Goal: Task Accomplishment & Management: Manage account settings

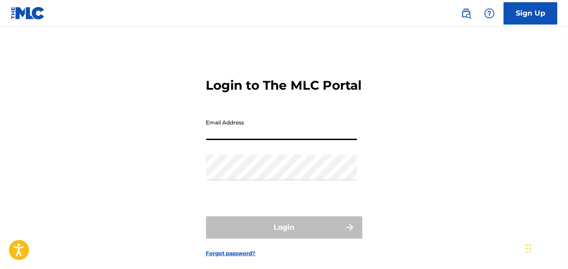
click at [259, 140] on input "Email Address" at bounding box center [281, 127] width 151 height 25
click at [218, 140] on input "Email Address" at bounding box center [281, 127] width 151 height 25
type input "s"
type input "[EMAIL_ADDRESS][DOMAIN_NAME]"
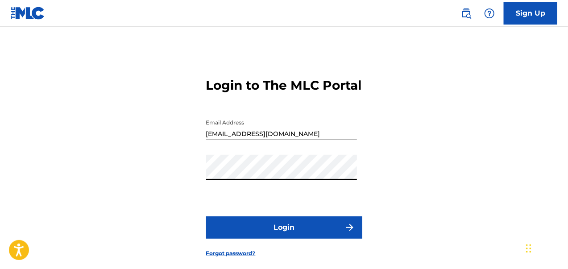
click at [266, 239] on button "Login" at bounding box center [284, 227] width 156 height 22
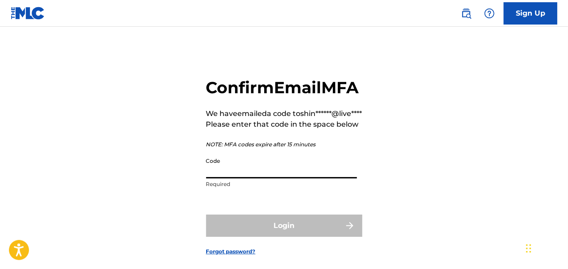
click at [244, 179] on input "Code" at bounding box center [281, 165] width 151 height 25
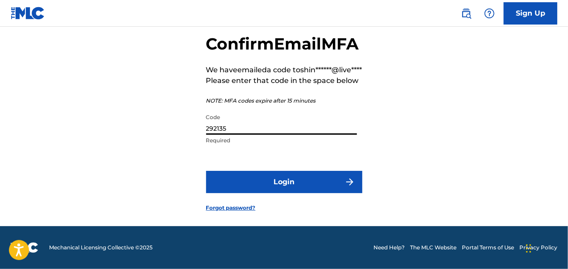
scroll to position [52, 0]
type input "292135"
click at [296, 193] on button "Login" at bounding box center [284, 182] width 156 height 22
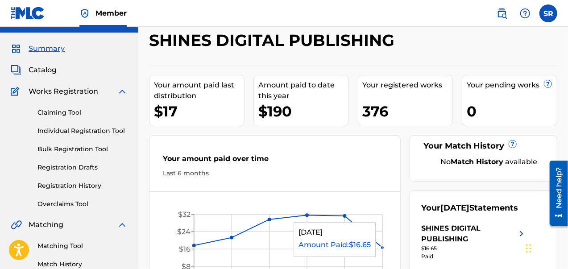
scroll to position [18, 0]
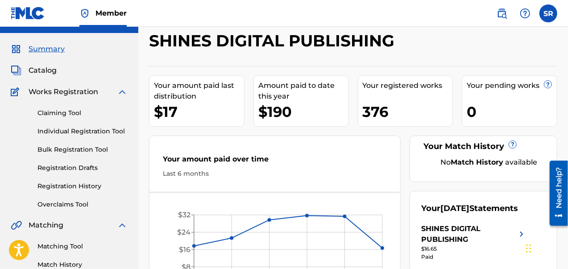
click at [50, 73] on span "Catalog" at bounding box center [43, 70] width 28 height 11
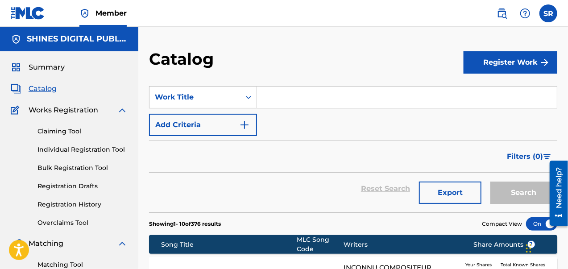
click at [333, 100] on input "Search Form" at bounding box center [407, 97] width 300 height 21
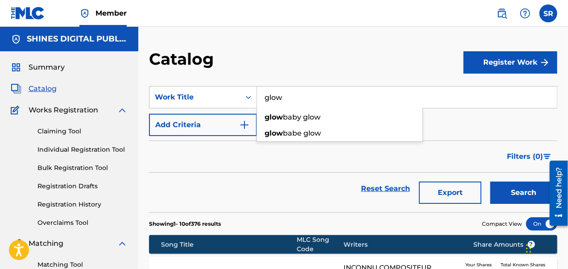
click at [324, 119] on div "glow baby glow" at bounding box center [340, 117] width 166 height 16
click at [301, 99] on input "glow baby glow" at bounding box center [407, 97] width 300 height 21
type input "glow babe glow"
click at [317, 115] on strong "glow" at bounding box center [314, 117] width 18 height 8
click at [520, 194] on button "Search" at bounding box center [524, 193] width 67 height 22
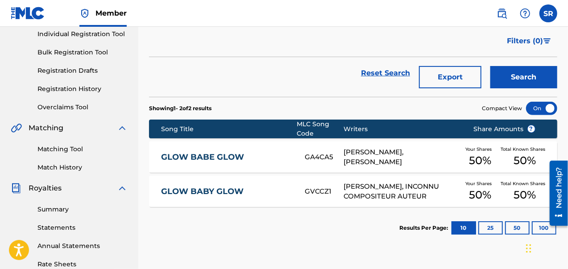
scroll to position [116, 0]
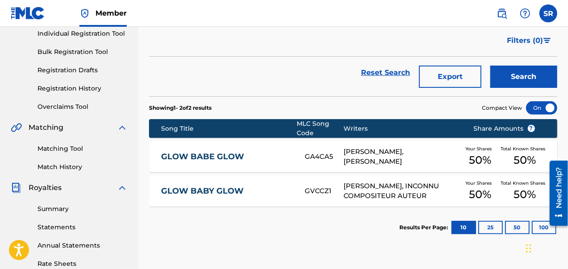
click at [390, 73] on link "Reset Search" at bounding box center [386, 73] width 58 height 20
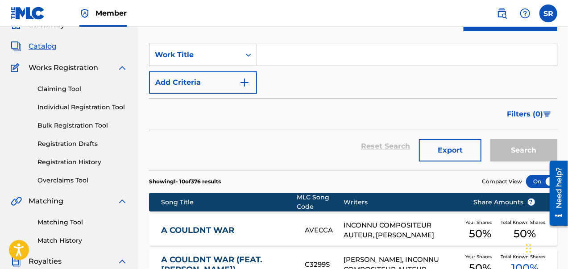
scroll to position [0, 0]
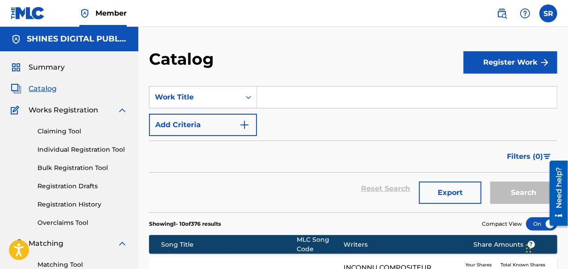
click at [310, 100] on input "Search Form" at bounding box center [407, 97] width 300 height 21
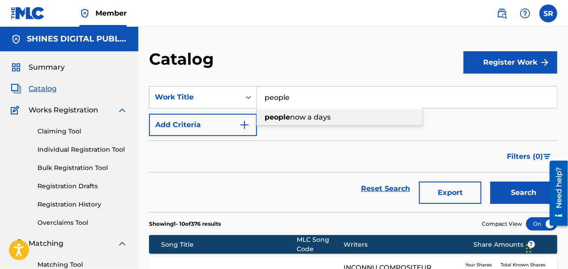
click at [320, 117] on span "now a days" at bounding box center [310, 117] width 41 height 8
type input "people now a days"
click at [491, 182] on button "Search" at bounding box center [524, 193] width 67 height 22
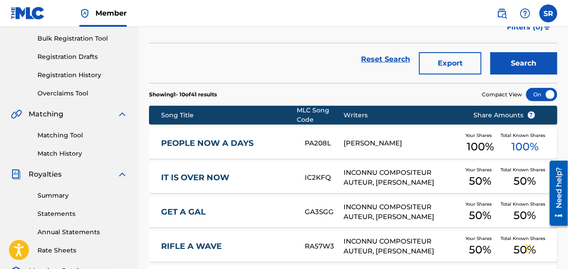
scroll to position [130, 0]
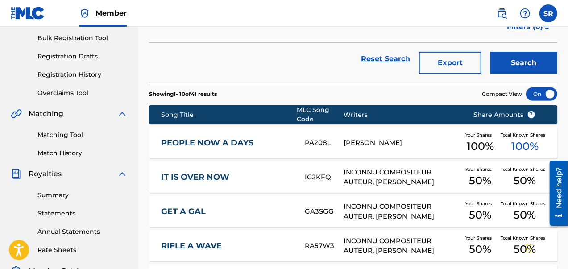
click at [376, 143] on div "[PERSON_NAME]" at bounding box center [402, 143] width 117 height 10
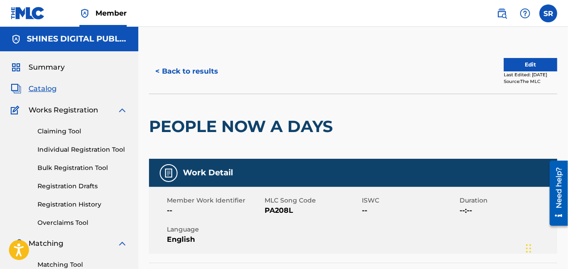
click at [529, 62] on button "Edit" at bounding box center [531, 64] width 54 height 13
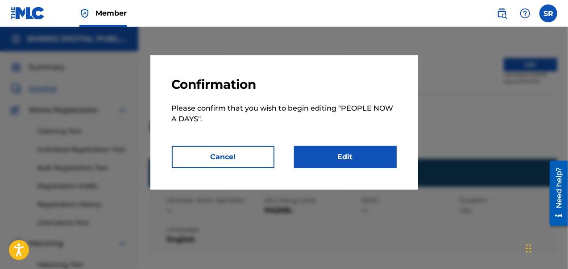
click at [347, 157] on link "Edit" at bounding box center [345, 157] width 103 height 22
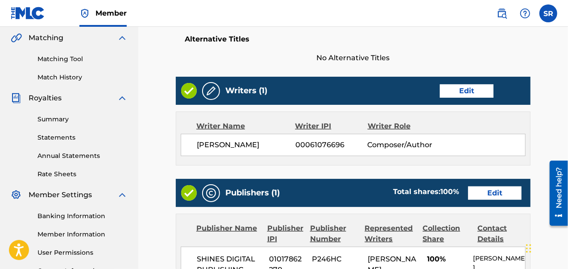
scroll to position [205, 0]
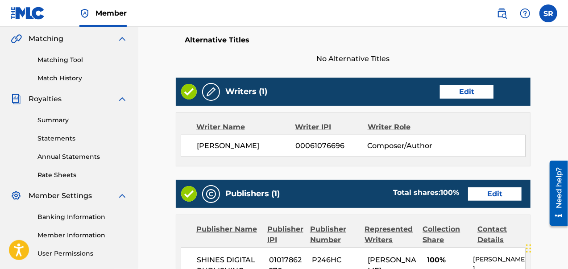
click at [471, 92] on link "Edit" at bounding box center [467, 91] width 54 height 13
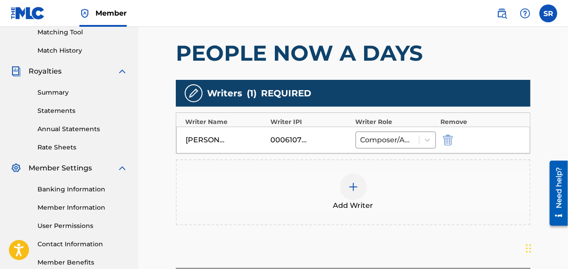
scroll to position [237, 0]
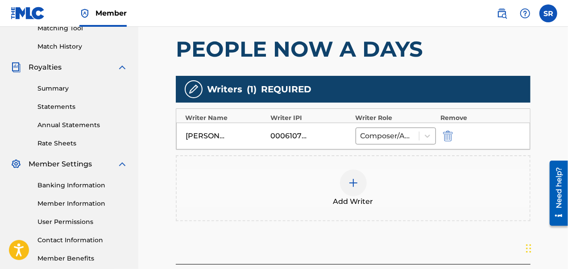
click at [360, 186] on div at bounding box center [353, 183] width 27 height 27
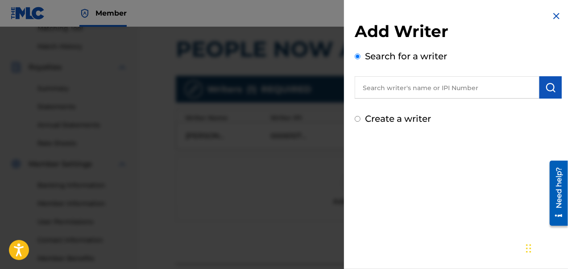
click at [406, 86] on input "text" at bounding box center [447, 87] width 185 height 22
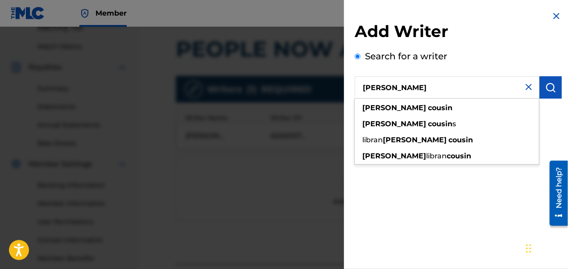
click at [420, 126] on div "[PERSON_NAME] s" at bounding box center [447, 124] width 184 height 16
type input "[PERSON_NAME]"
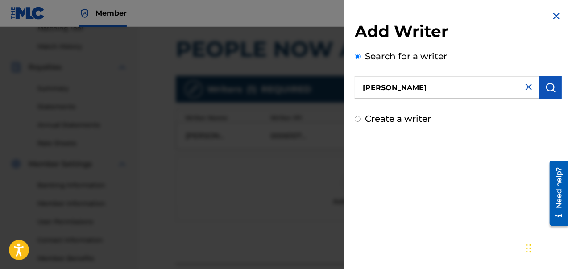
click at [551, 89] on img "submit" at bounding box center [550, 87] width 11 height 11
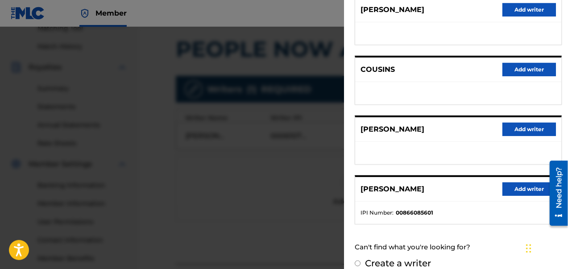
scroll to position [191, 0]
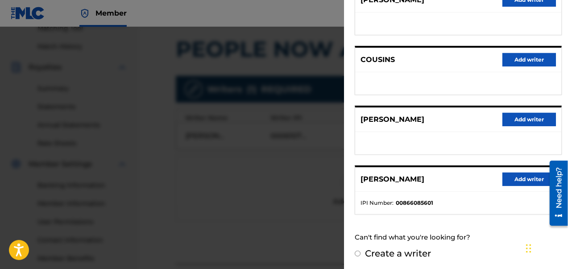
click at [524, 118] on button "Add writer" at bounding box center [530, 119] width 54 height 13
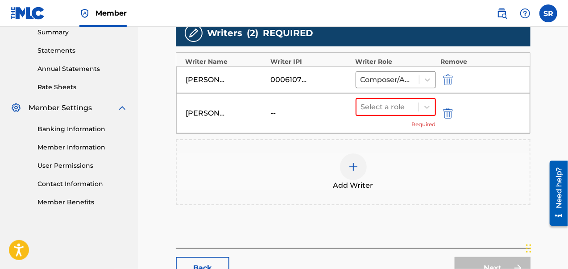
scroll to position [295, 0]
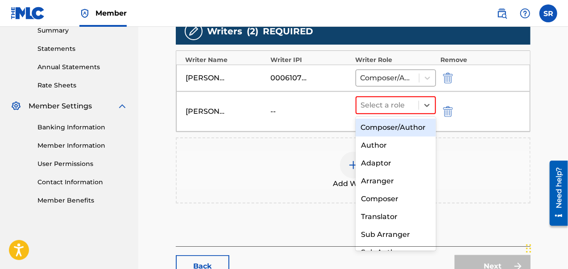
click at [392, 154] on div "Author" at bounding box center [396, 146] width 81 height 18
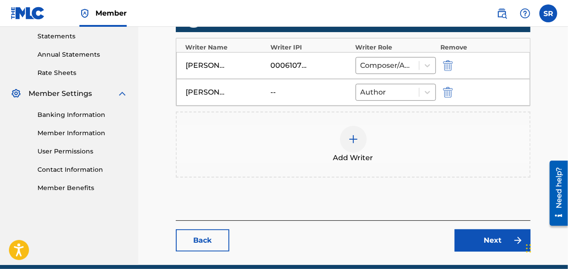
scroll to position [345, 0]
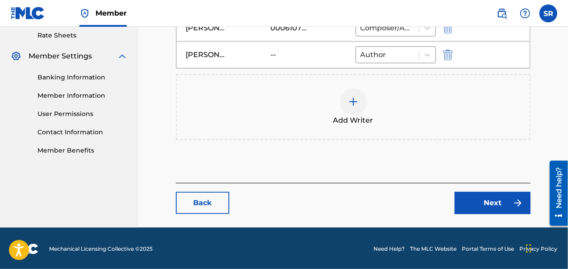
click at [487, 207] on link "Next" at bounding box center [493, 203] width 76 height 22
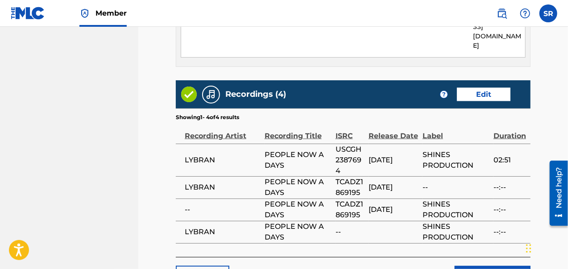
scroll to position [574, 0]
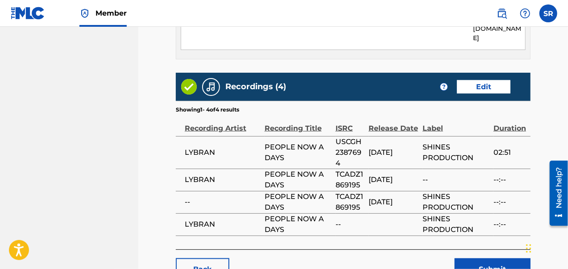
click at [491, 258] on button "Submit" at bounding box center [493, 269] width 76 height 22
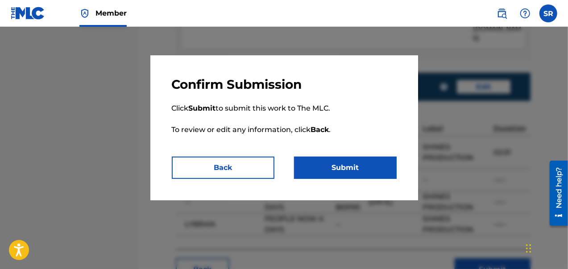
click at [246, 161] on button "Back" at bounding box center [223, 168] width 103 height 22
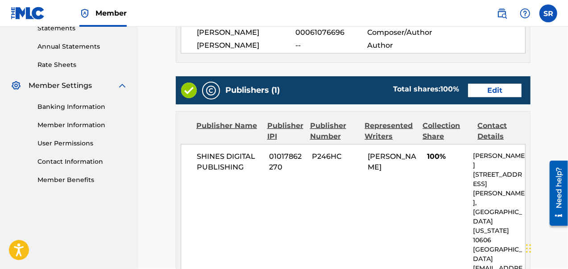
scroll to position [312, 0]
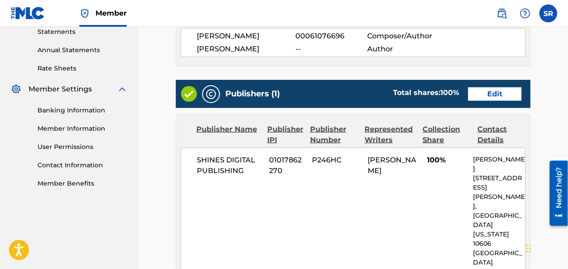
click at [502, 91] on link "Edit" at bounding box center [495, 93] width 54 height 13
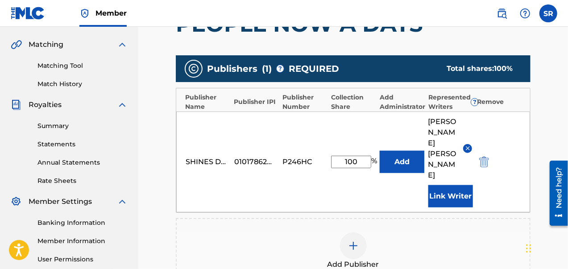
scroll to position [204, 0]
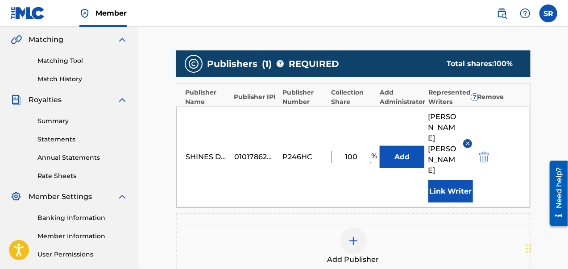
click at [444, 180] on button "Link Writer" at bounding box center [451, 191] width 45 height 22
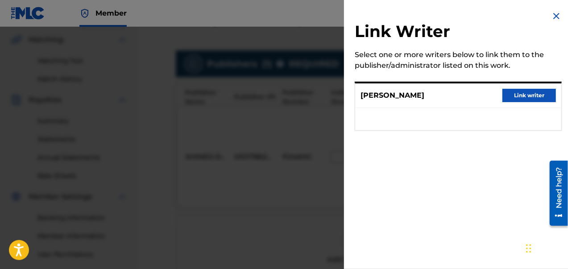
click at [523, 94] on button "Link writer" at bounding box center [530, 95] width 54 height 13
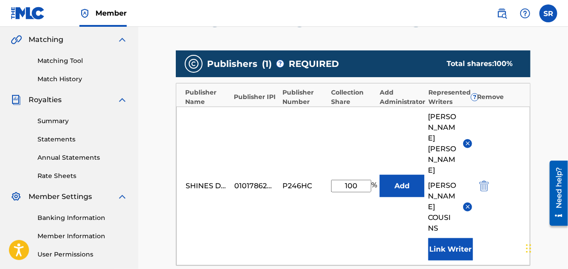
click at [363, 180] on input "100" at bounding box center [351, 186] width 40 height 12
type input "1"
type input "50"
click at [394, 175] on button "Add" at bounding box center [402, 186] width 45 height 22
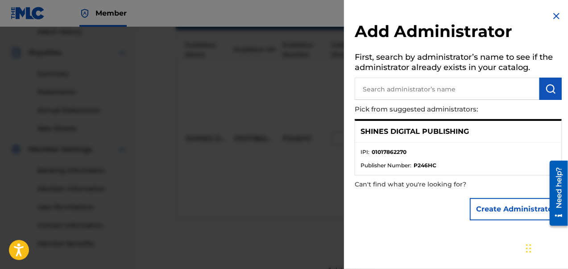
scroll to position [259, 0]
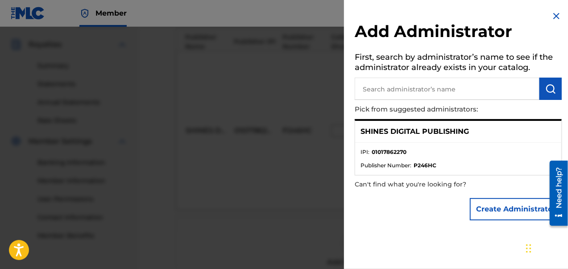
click at [500, 207] on button "Create Administrator" at bounding box center [516, 209] width 92 height 22
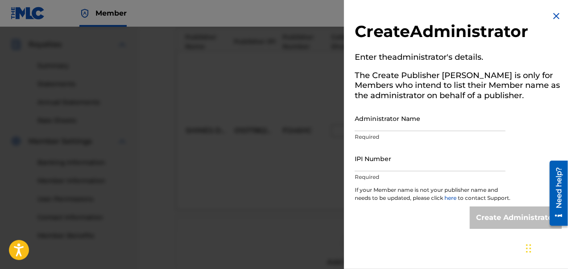
click at [554, 18] on img at bounding box center [556, 16] width 11 height 11
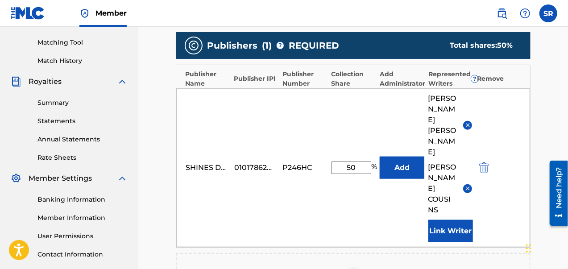
scroll to position [220, 0]
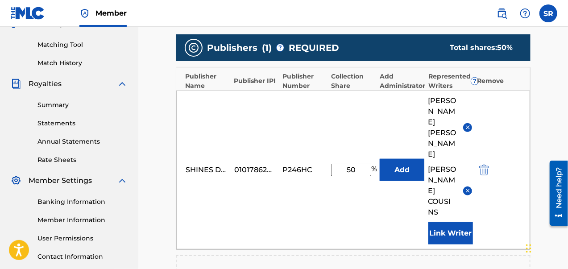
click at [438, 109] on span "[PERSON_NAME]" at bounding box center [443, 128] width 29 height 64
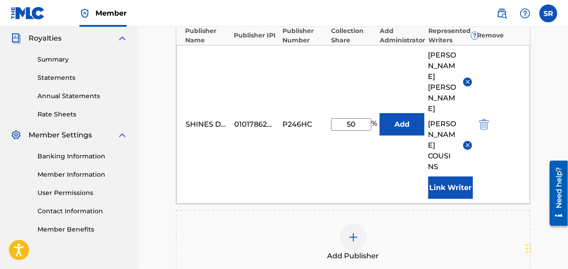
scroll to position [271, 0]
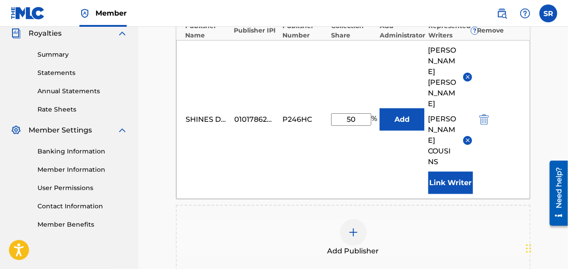
click at [448, 172] on button "Link Writer" at bounding box center [451, 183] width 45 height 22
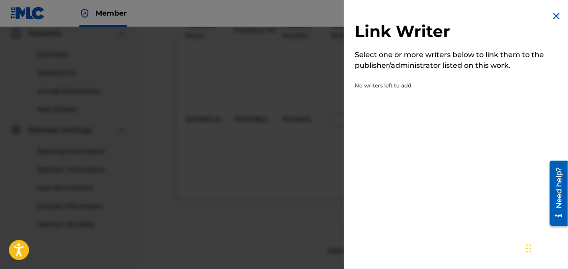
click at [555, 19] on img at bounding box center [556, 16] width 11 height 11
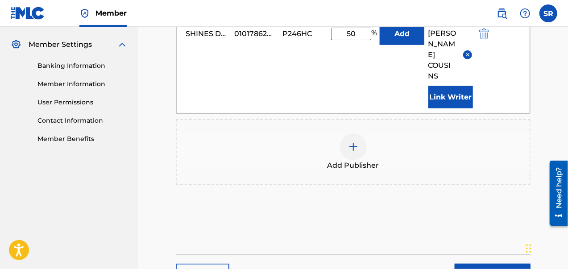
scroll to position [375, 0]
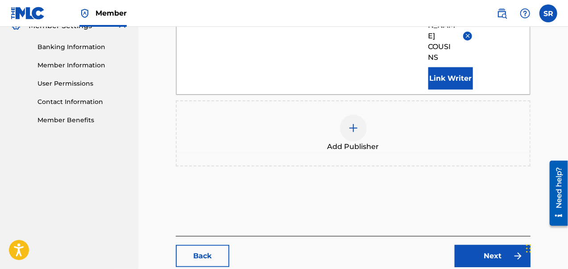
click at [481, 245] on link "Next" at bounding box center [493, 256] width 76 height 22
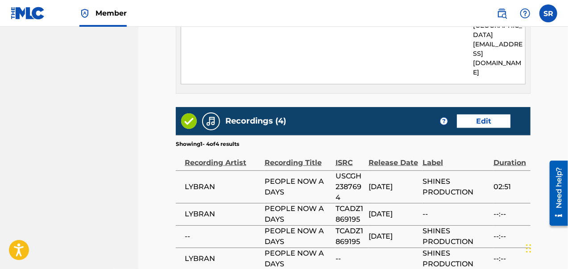
scroll to position [574, 0]
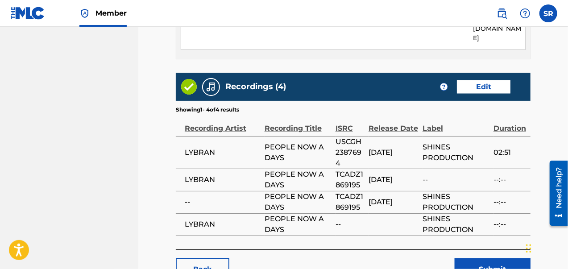
click at [489, 258] on button "Submit" at bounding box center [493, 269] width 76 height 22
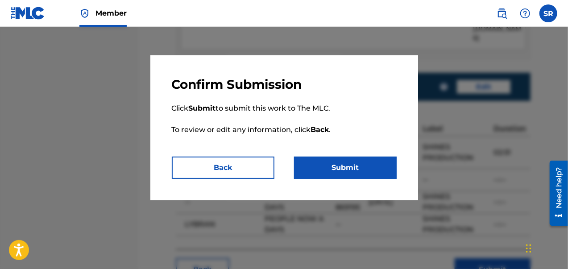
click at [366, 162] on button "Submit" at bounding box center [345, 168] width 103 height 22
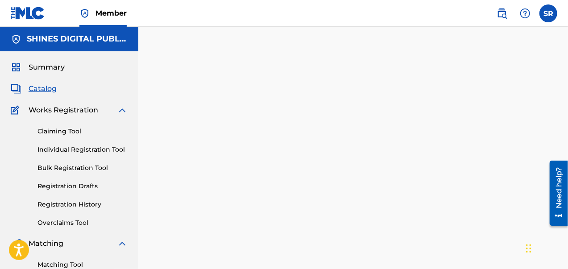
click at [42, 89] on span "Catalog" at bounding box center [43, 88] width 28 height 11
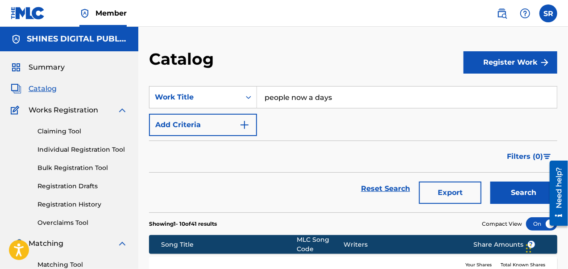
click at [354, 99] on input "people now a days" at bounding box center [407, 97] width 300 height 21
type input "p"
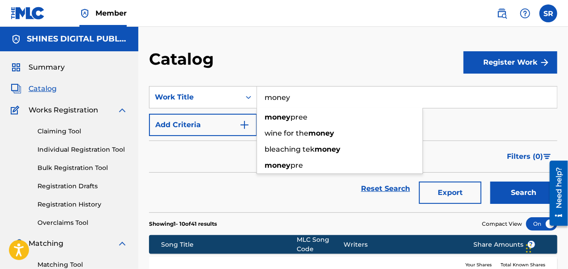
click at [302, 118] on span "pree" at bounding box center [299, 117] width 17 height 8
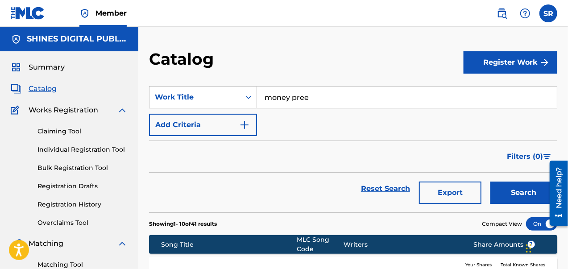
click at [518, 190] on button "Search" at bounding box center [524, 193] width 67 height 22
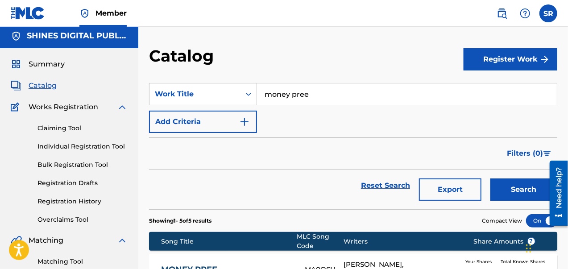
scroll to position [3, 0]
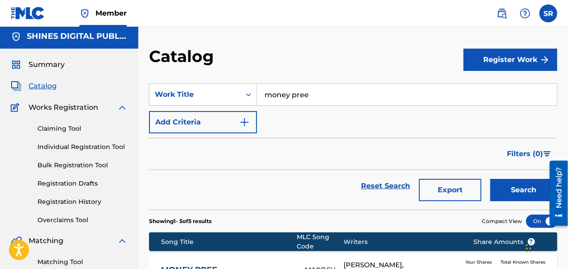
click at [318, 97] on input "money pree" at bounding box center [407, 94] width 300 height 21
type input "m"
type input "d"
click at [302, 119] on div "star life" at bounding box center [340, 115] width 166 height 16
type input "star life"
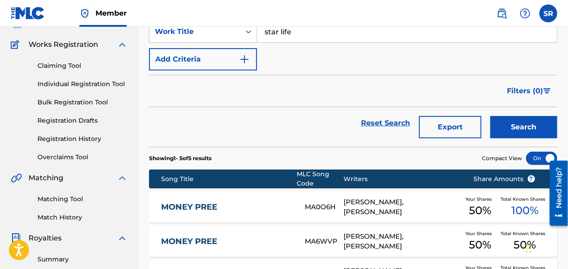
scroll to position [69, 0]
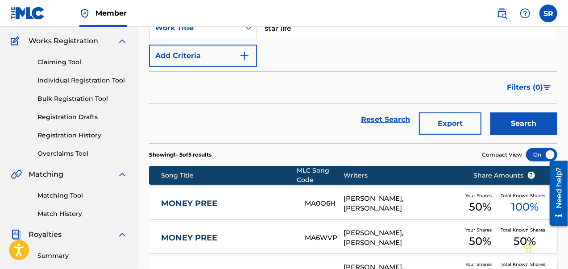
click at [524, 126] on button "Search" at bounding box center [524, 123] width 67 height 22
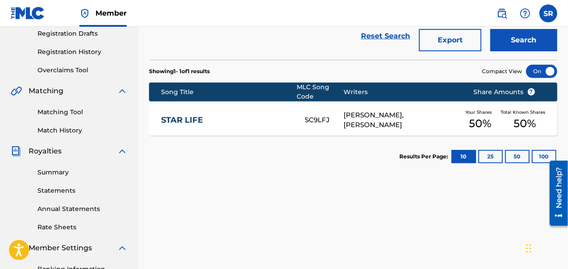
scroll to position [153, 0]
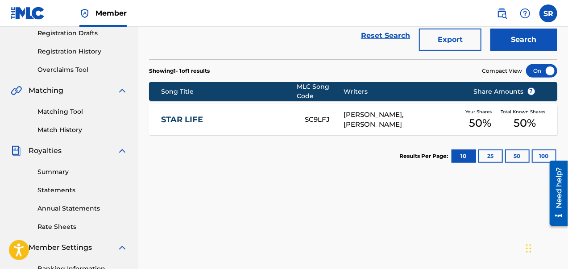
click at [395, 121] on div "[PERSON_NAME], [PERSON_NAME]" at bounding box center [402, 120] width 117 height 20
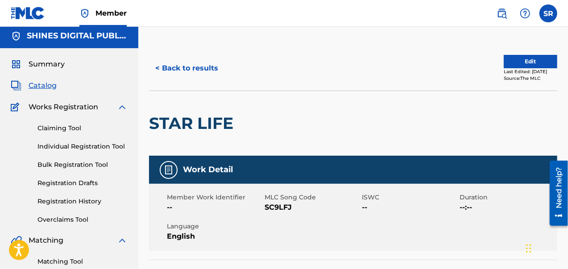
scroll to position [1, 0]
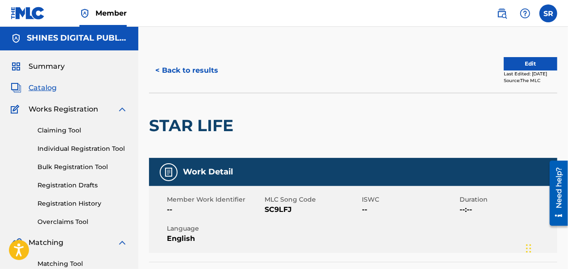
click at [530, 63] on button "Edit" at bounding box center [531, 63] width 54 height 13
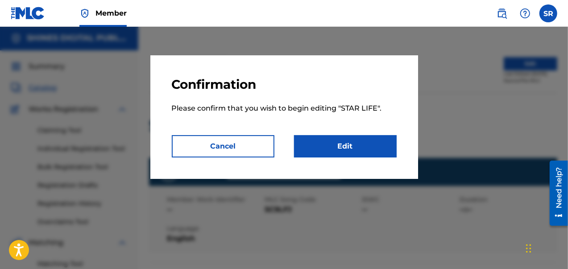
click at [354, 148] on link "Edit" at bounding box center [345, 146] width 103 height 22
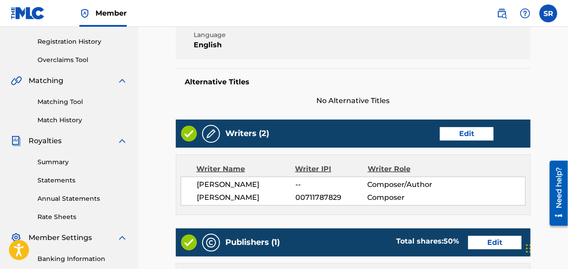
scroll to position [179, 0]
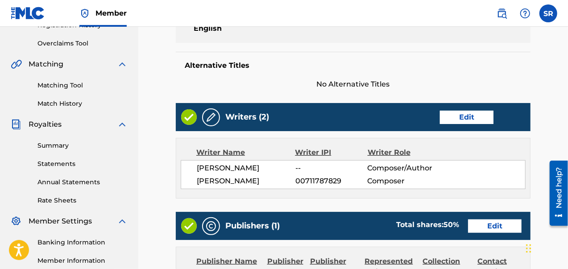
click at [476, 113] on link "Edit" at bounding box center [467, 117] width 54 height 13
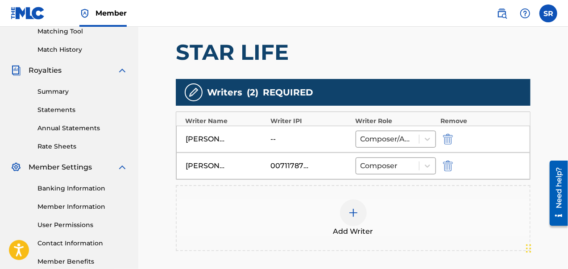
scroll to position [234, 0]
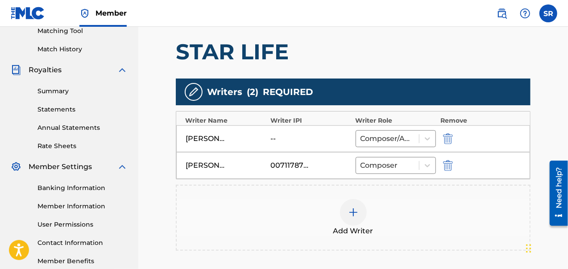
click at [449, 138] on img "submit" at bounding box center [448, 138] width 10 height 11
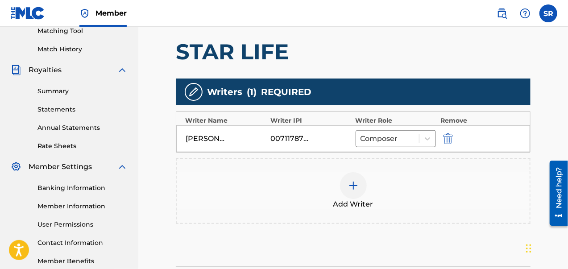
click at [354, 188] on img at bounding box center [353, 185] width 11 height 11
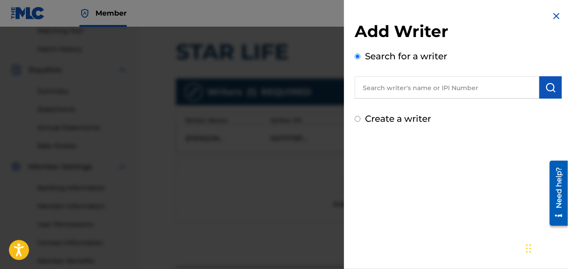
click at [414, 86] on input "text" at bounding box center [447, 87] width 185 height 22
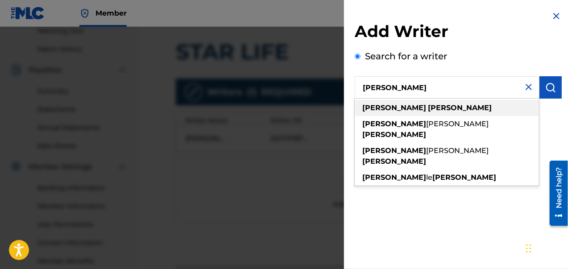
click at [426, 109] on span at bounding box center [427, 108] width 2 height 8
type input "[PERSON_NAME]"
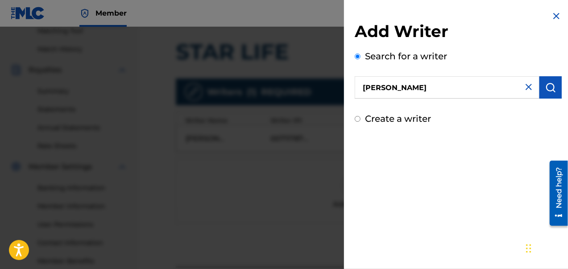
click at [358, 117] on input "Create a writer" at bounding box center [358, 119] width 6 height 6
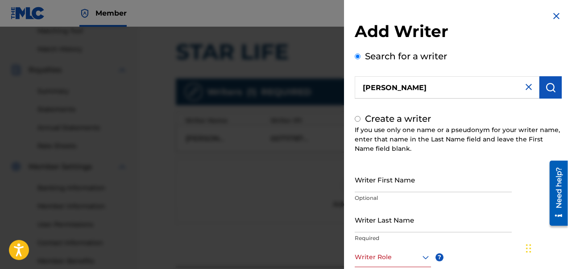
radio input "false"
radio input "true"
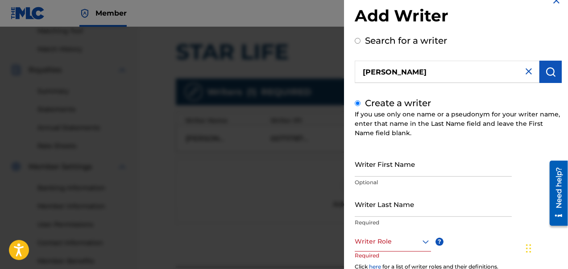
scroll to position [23, 0]
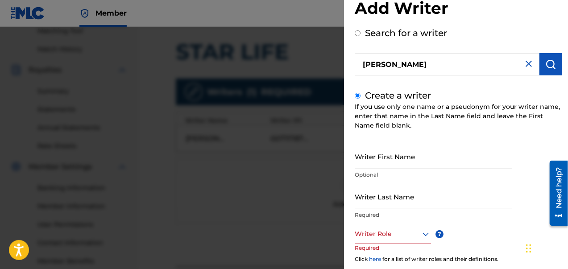
click at [552, 64] on img "submit" at bounding box center [550, 64] width 11 height 11
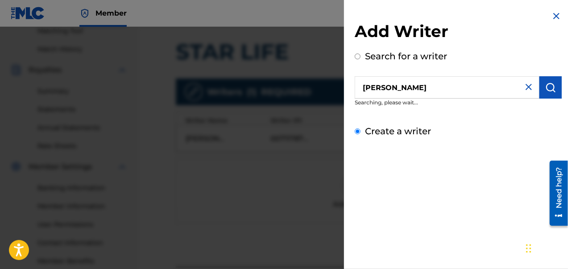
radio input "true"
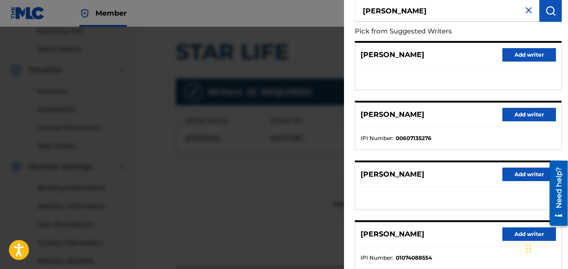
scroll to position [79, 0]
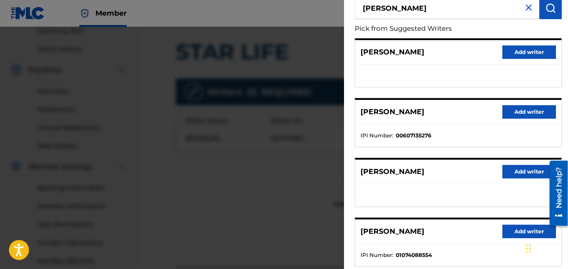
click at [520, 170] on button "Add writer" at bounding box center [530, 171] width 54 height 13
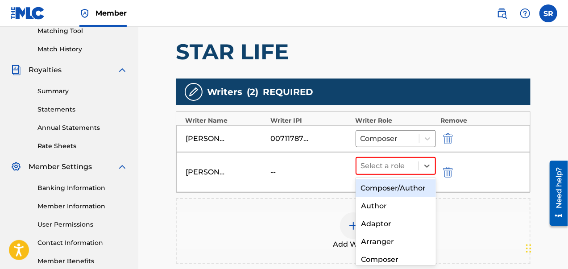
click at [395, 215] on div "Author" at bounding box center [396, 206] width 81 height 18
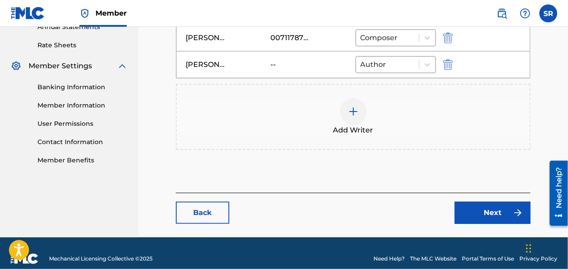
scroll to position [345, 0]
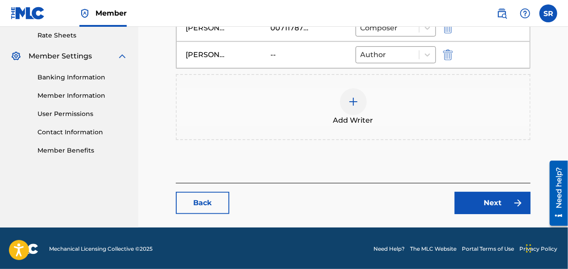
click at [488, 204] on link "Next" at bounding box center [493, 203] width 76 height 22
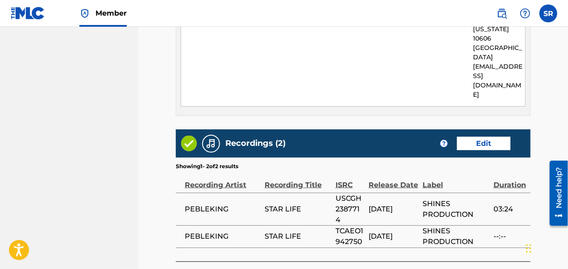
scroll to position [518, 0]
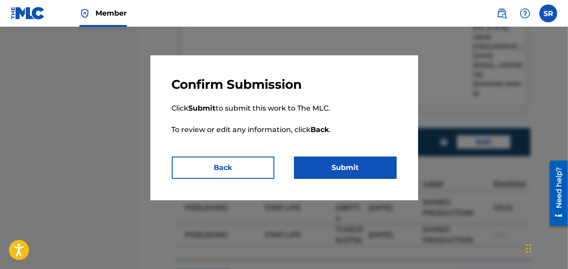
click at [382, 170] on button "Submit" at bounding box center [345, 168] width 103 height 22
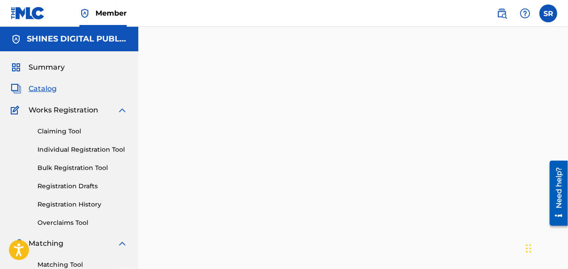
click at [75, 204] on link "Registration History" at bounding box center [82, 204] width 90 height 9
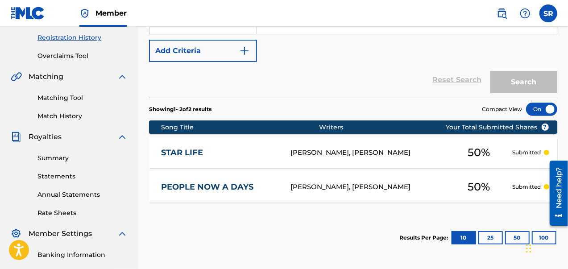
scroll to position [171, 0]
